Goal: Transaction & Acquisition: Purchase product/service

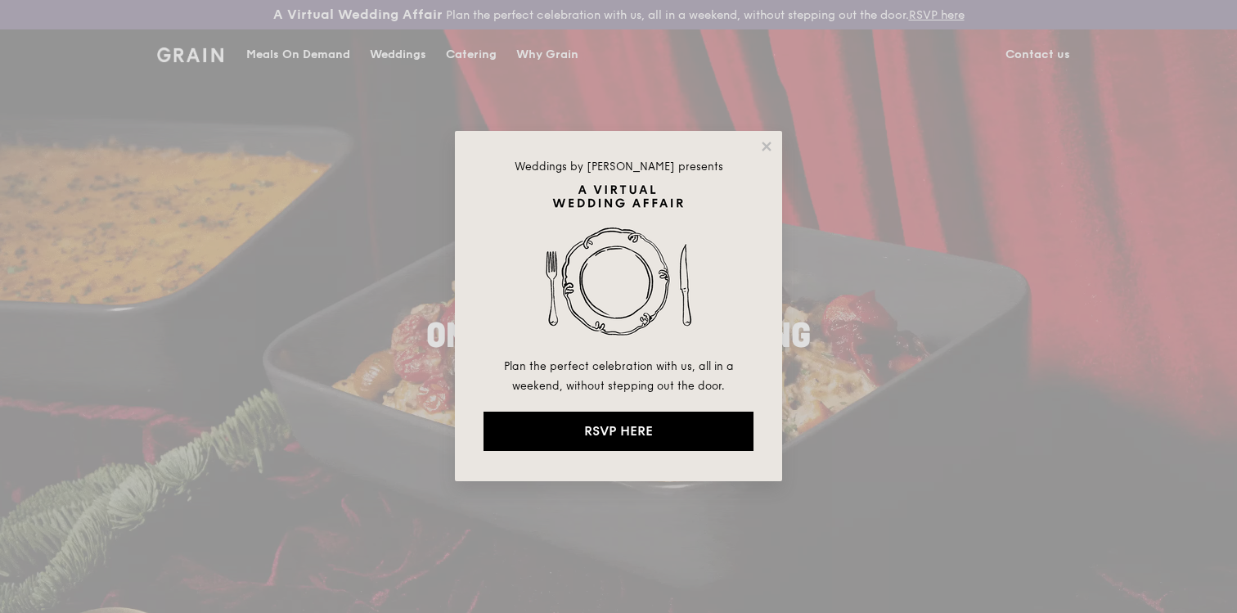
click at [481, 55] on div "Weddings by [PERSON_NAME] presents Plan the perfect celebration with us, all in…" at bounding box center [618, 306] width 1237 height 613
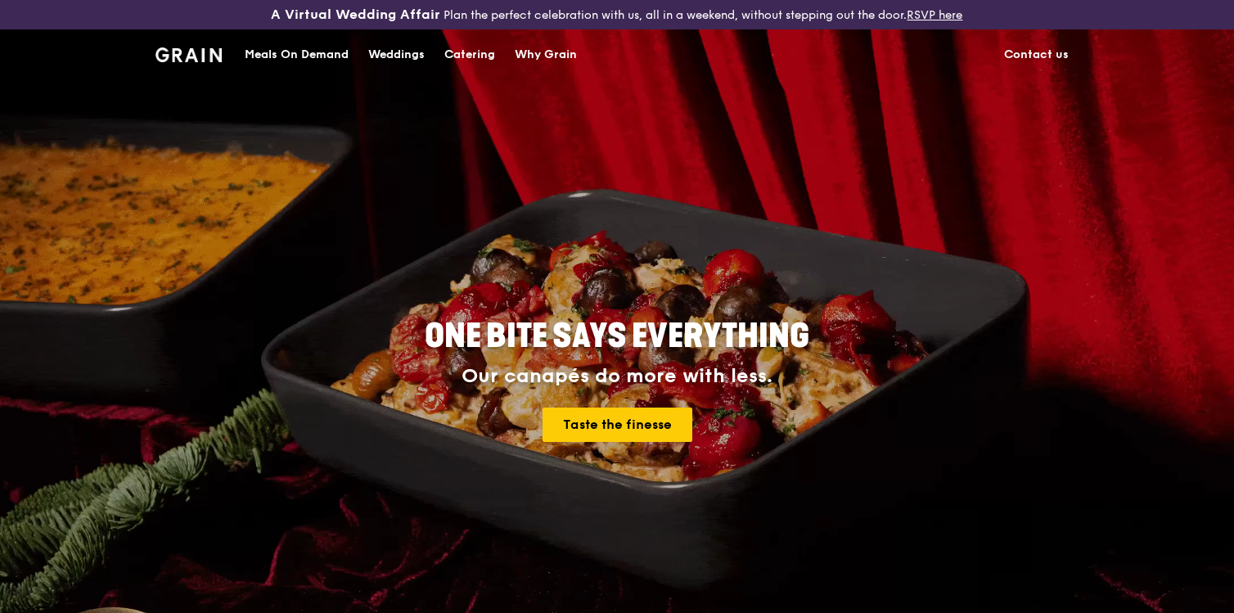
click at [318, 54] on div "Meals On Demand" at bounding box center [297, 54] width 104 height 49
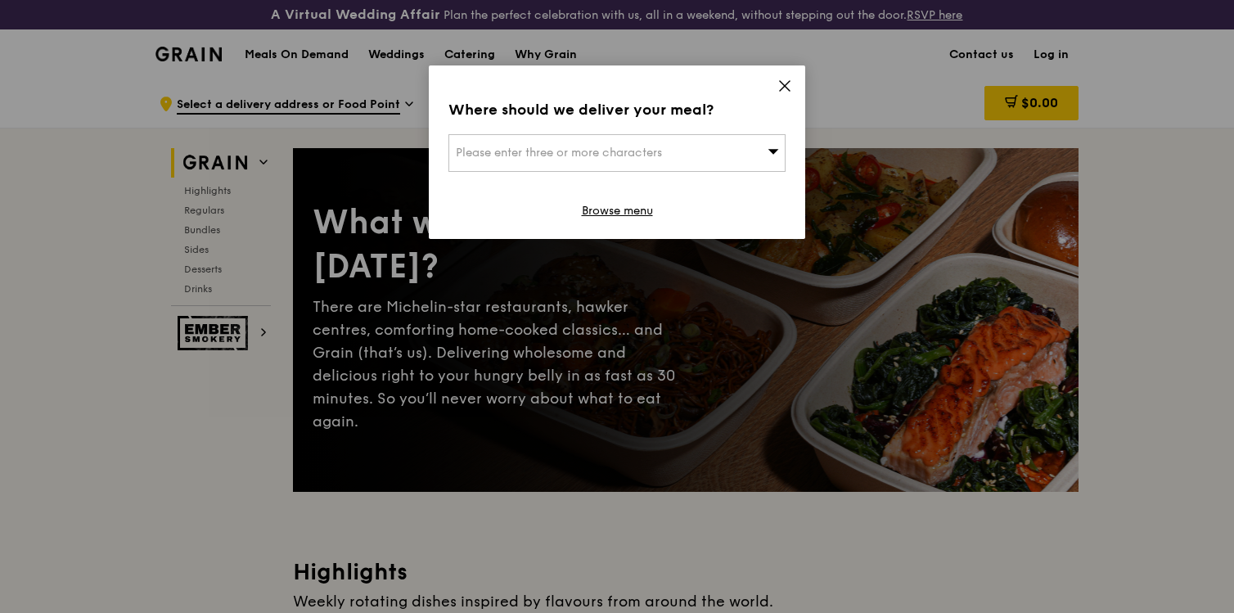
click at [784, 86] on icon at bounding box center [785, 86] width 10 height 10
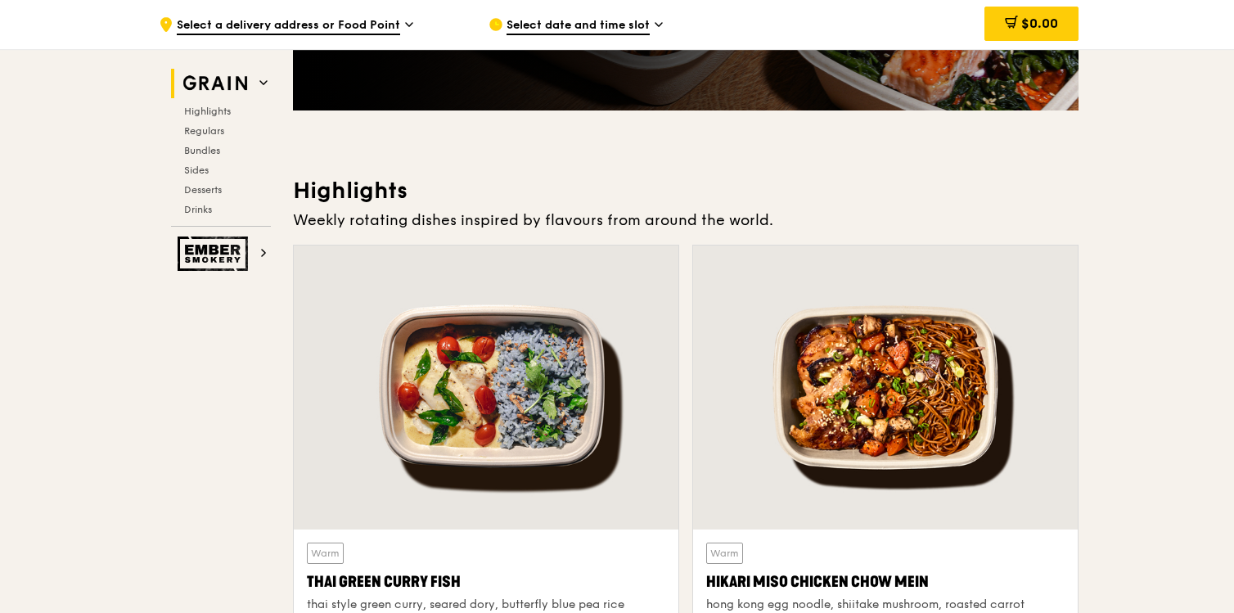
scroll to position [380, 0]
click at [556, 362] on div at bounding box center [486, 387] width 385 height 284
